Goal: Transaction & Acquisition: Purchase product/service

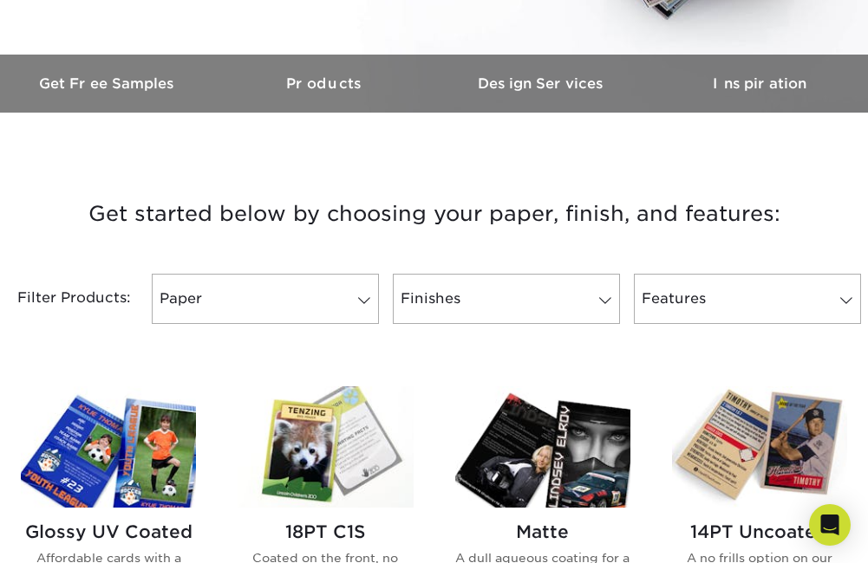
scroll to position [520, 0]
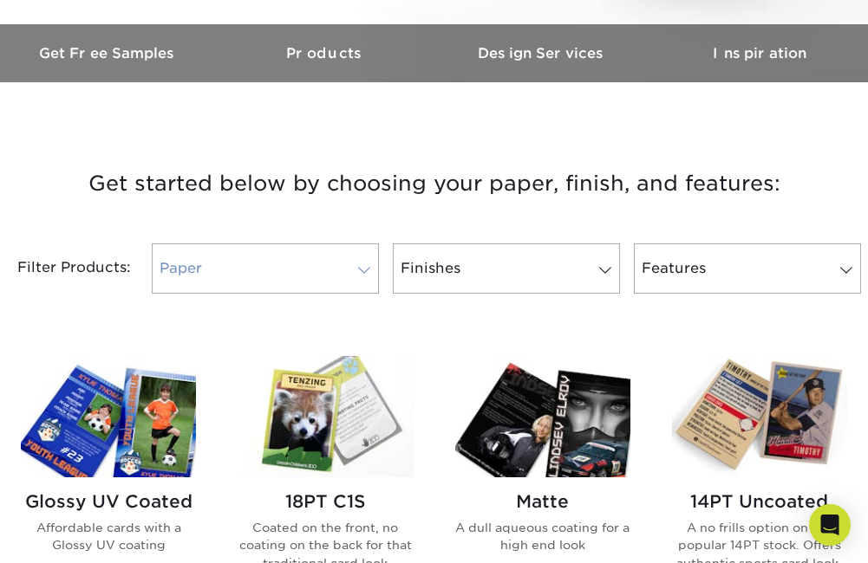
click at [369, 266] on span at bounding box center [364, 271] width 24 height 14
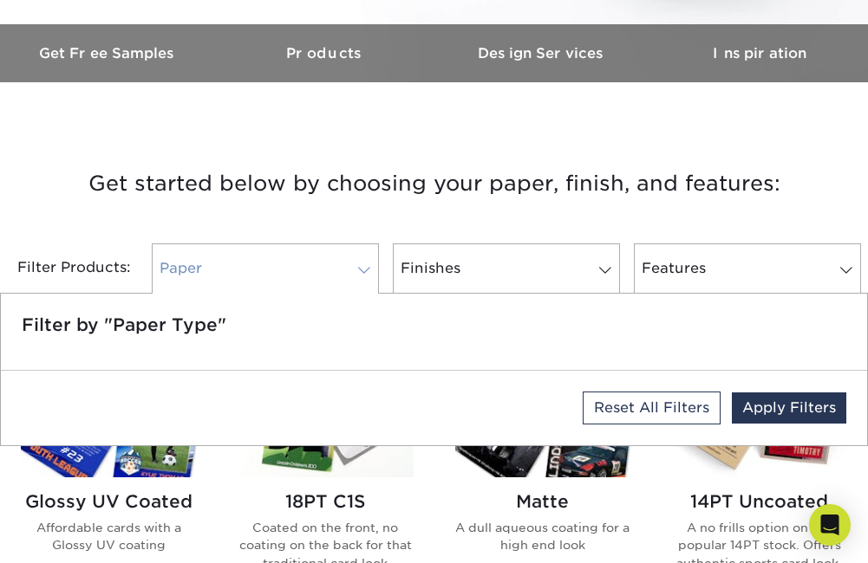
click at [369, 266] on span at bounding box center [364, 271] width 24 height 14
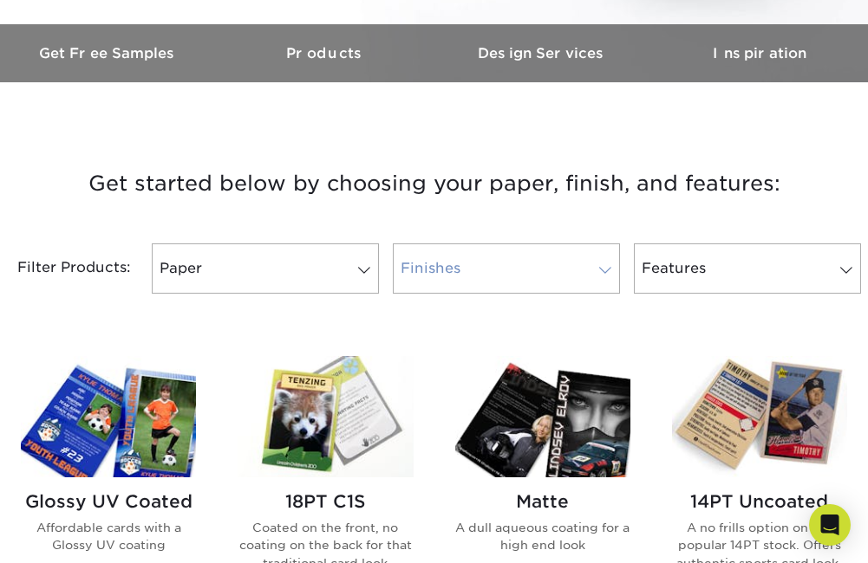
click at [610, 268] on span at bounding box center [605, 271] width 24 height 14
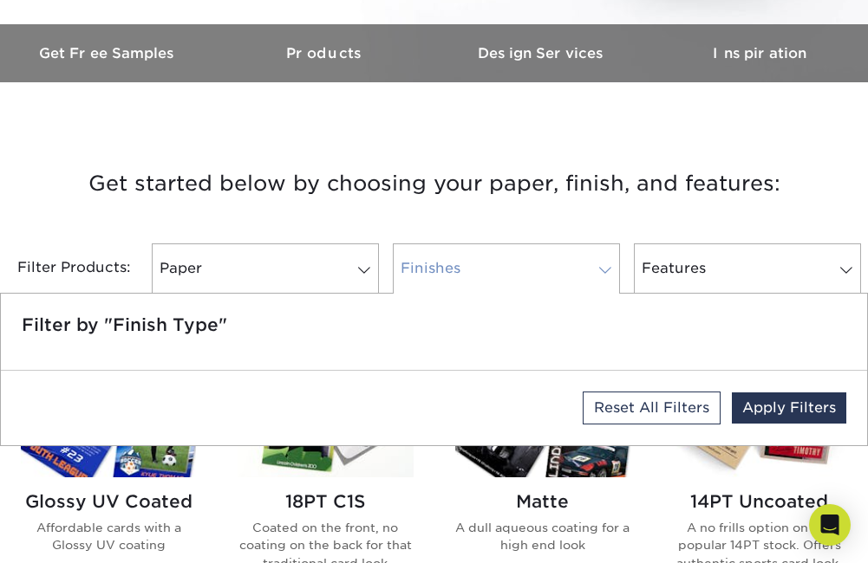
click at [610, 268] on span at bounding box center [605, 271] width 24 height 14
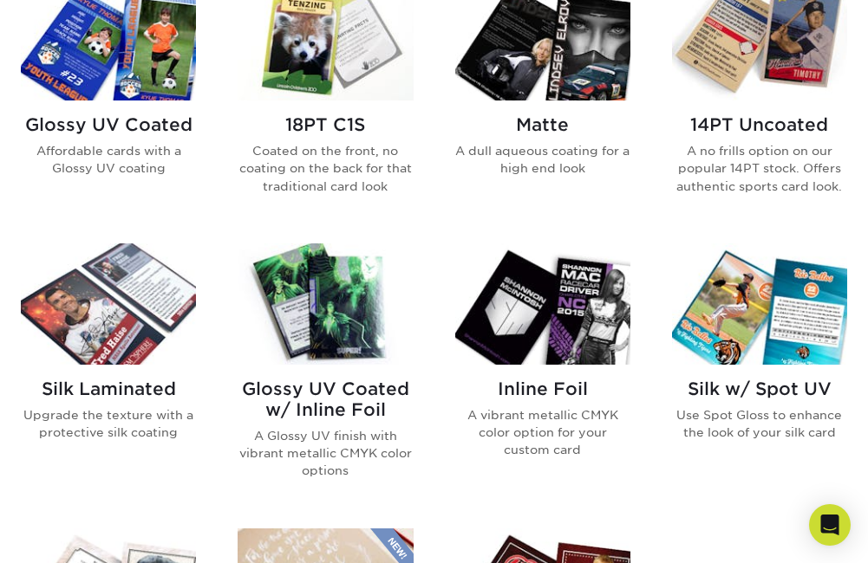
scroll to position [867, 0]
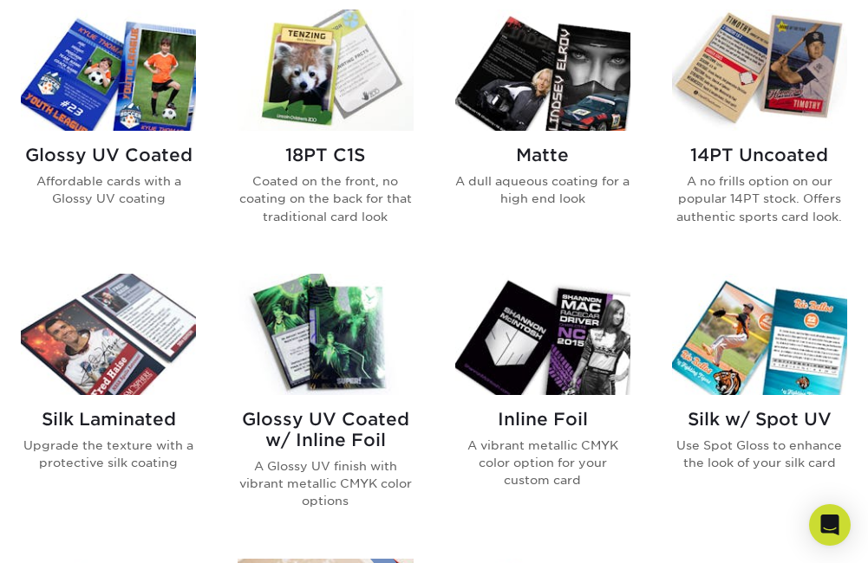
click at [321, 85] on img at bounding box center [325, 70] width 175 height 121
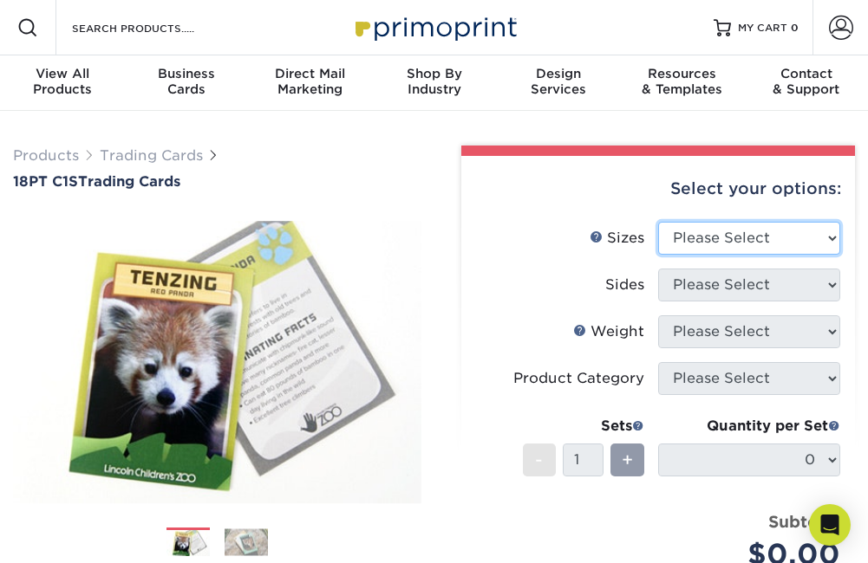
click at [752, 240] on select "Please Select 2.5" x 3.5"" at bounding box center [749, 238] width 182 height 33
select select "2.50x3.50"
click at [658, 222] on select "Please Select 2.5" x 3.5"" at bounding box center [749, 238] width 182 height 33
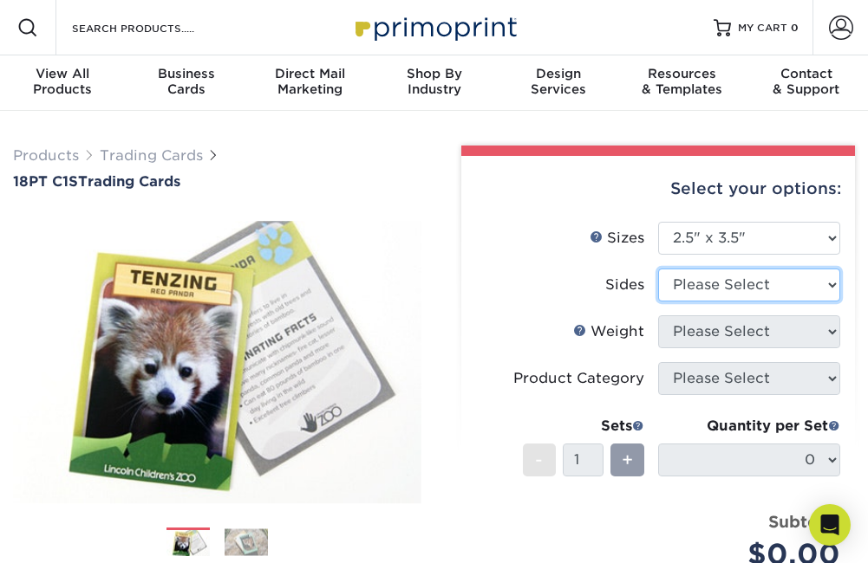
click at [747, 286] on select "Please Select Print Both Sides Print Front Only" at bounding box center [749, 285] width 182 height 33
select select "13abbda7-1d64-4f25-8bb2-c179b224825d"
click at [658, 269] on select "Please Select Print Both Sides Print Front Only" at bounding box center [749, 285] width 182 height 33
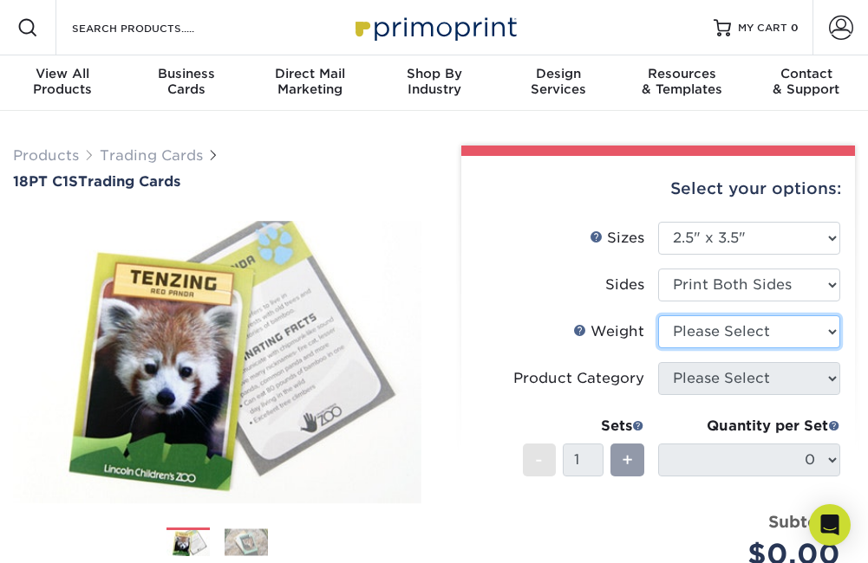
click at [723, 333] on select "Please Select 18PT C1S" at bounding box center [749, 332] width 182 height 33
select select "18PTC1S"
click at [658, 316] on select "Please Select 18PT C1S" at bounding box center [749, 332] width 182 height 33
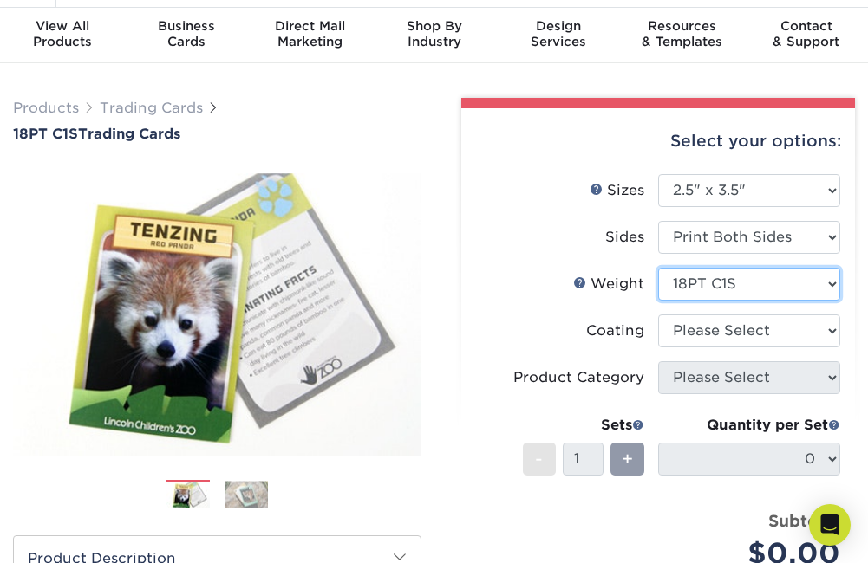
scroll to position [87, 0]
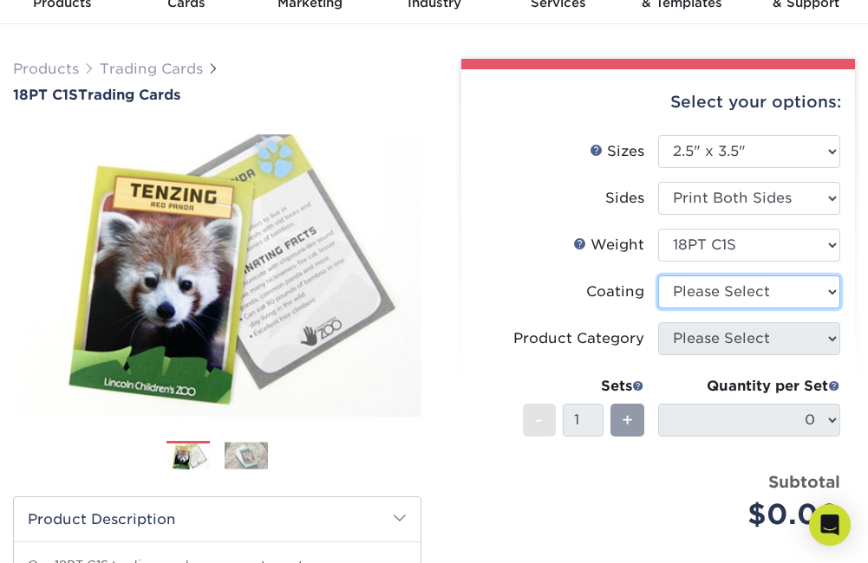
click at [736, 299] on select at bounding box center [749, 292] width 182 height 33
select select "3e7618de-abca-4bda-9f97-8b9129e913d8"
click at [658, 276] on select at bounding box center [749, 292] width 182 height 33
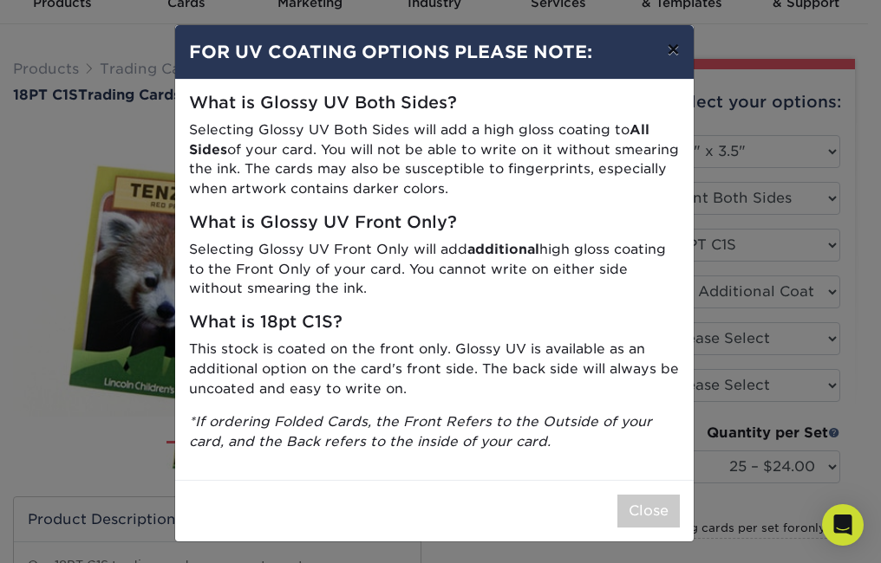
click at [665, 49] on button "×" at bounding box center [673, 49] width 40 height 49
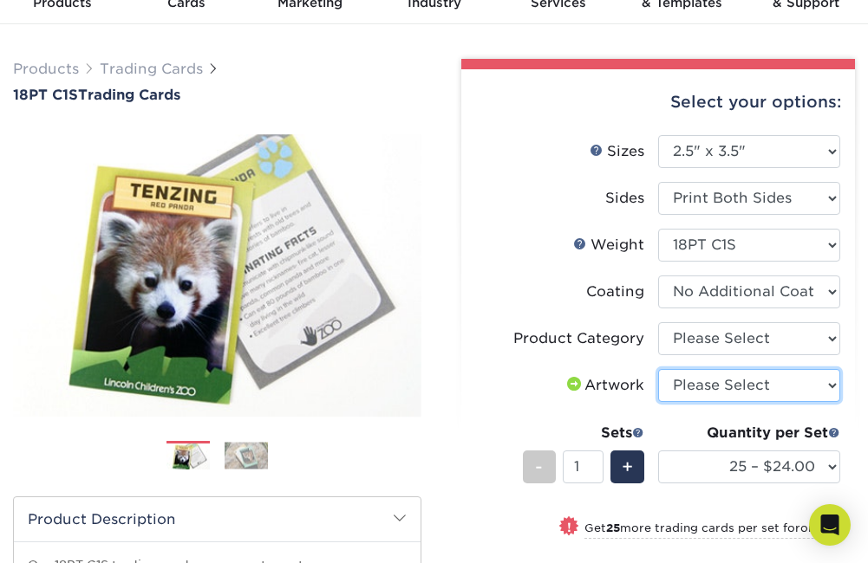
click at [738, 388] on select "Please Select I will upload files I need a design - $100" at bounding box center [749, 385] width 182 height 33
select select "upload"
click at [658, 369] on select "Please Select I will upload files I need a design - $100" at bounding box center [749, 385] width 182 height 33
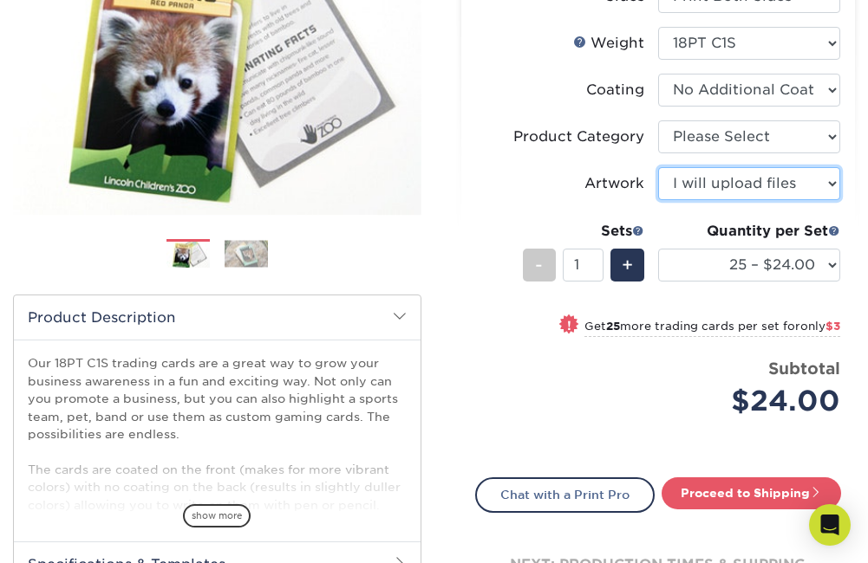
scroll to position [260, 0]
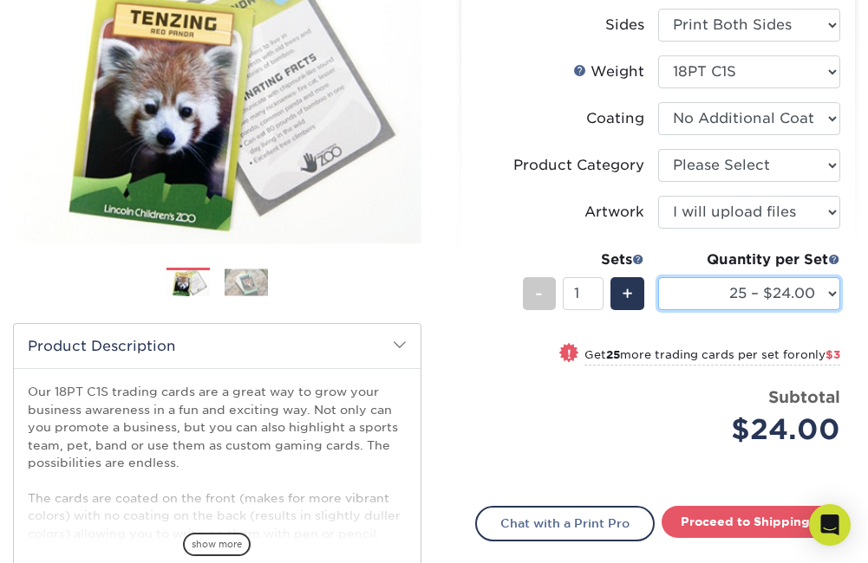
click at [831, 290] on select "25 – $24.00 50 – $27.00 75 – $35.00 100 – $39.00 250 – $45.00 500 – $55.00 1000…" at bounding box center [749, 293] width 182 height 33
select select "75 – $35.00"
click at [658, 277] on select "25 – $24.00 50 – $27.00 75 – $35.00 100 – $39.00 250 – $45.00 500 – $55.00 1000…" at bounding box center [749, 293] width 182 height 33
click at [477, 102] on label "Coating" at bounding box center [567, 118] width 182 height 33
